Goal: Task Accomplishment & Management: Use online tool/utility

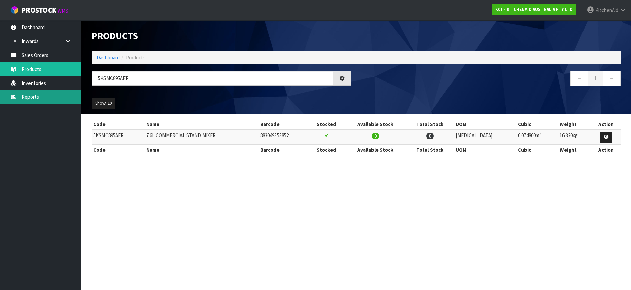
click at [36, 99] on link "Reports" at bounding box center [40, 97] width 81 height 14
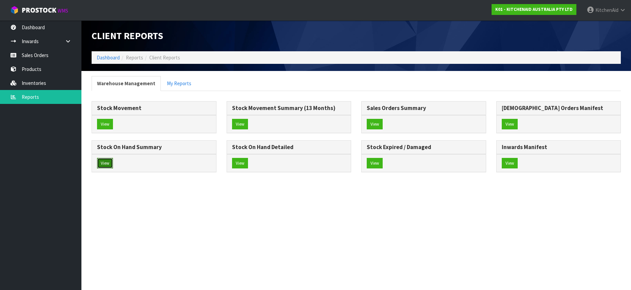
click at [102, 163] on button "View" at bounding box center [105, 163] width 16 height 11
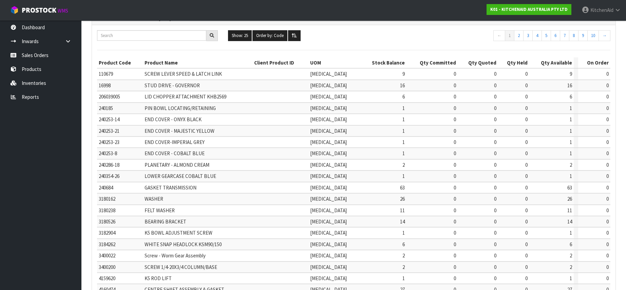
scroll to position [180, 0]
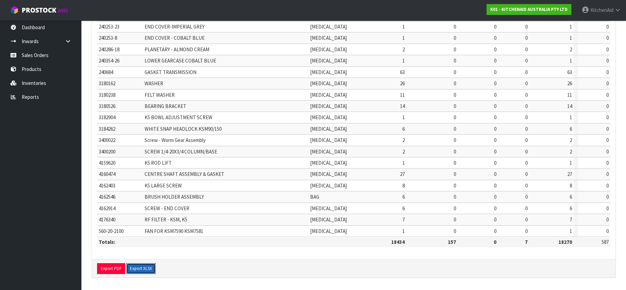
click at [136, 268] on button "Export XLSX" at bounding box center [141, 268] width 30 height 11
click at [35, 65] on link "Products" at bounding box center [40, 69] width 81 height 14
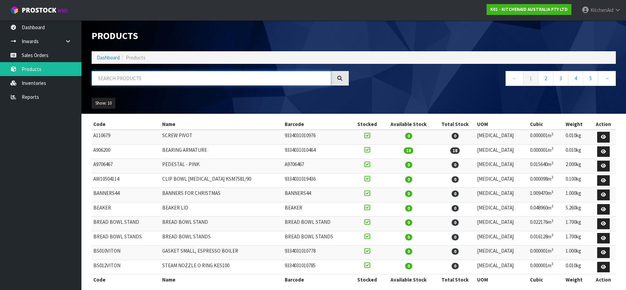
click at [113, 79] on input "text" at bounding box center [211, 78] width 239 height 15
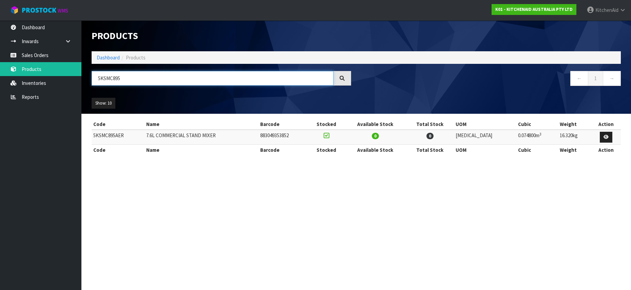
type input "5KSMC895"
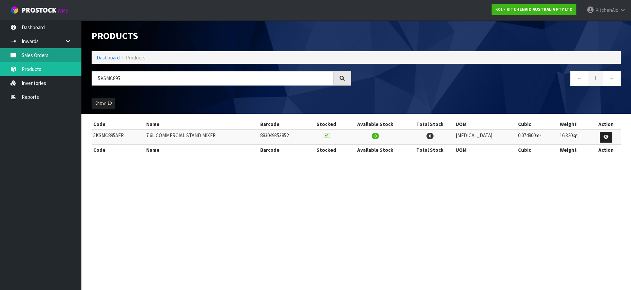
click at [35, 56] on link "Sales Orders" at bounding box center [40, 55] width 81 height 14
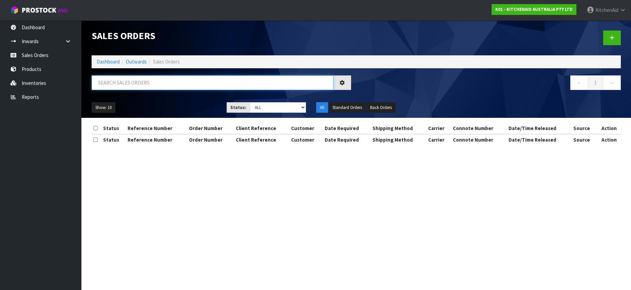
click at [123, 82] on input "text" at bounding box center [213, 82] width 242 height 15
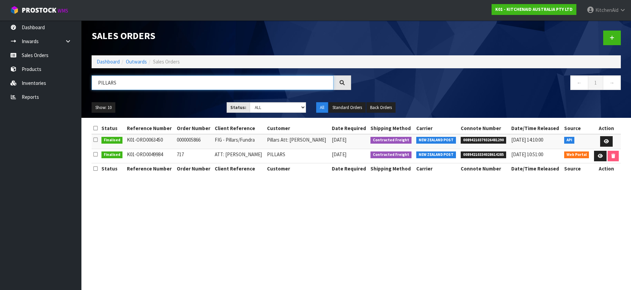
type input "PILLARS"
